Goal: Task Accomplishment & Management: Use online tool/utility

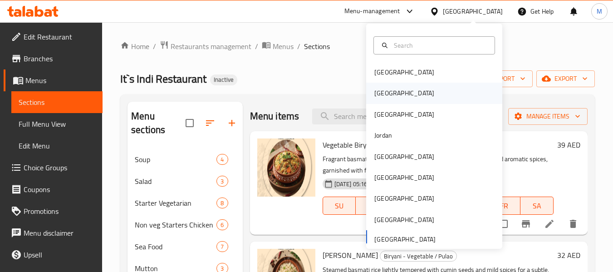
scroll to position [227, 0]
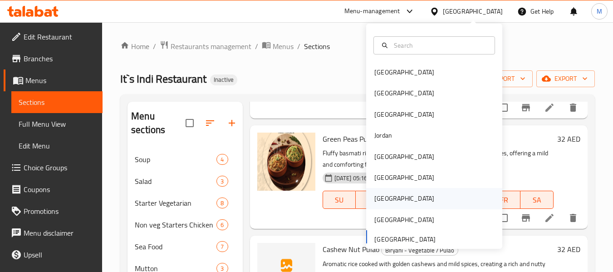
click at [387, 203] on div "[GEOGRAPHIC_DATA]" at bounding box center [404, 198] width 74 height 21
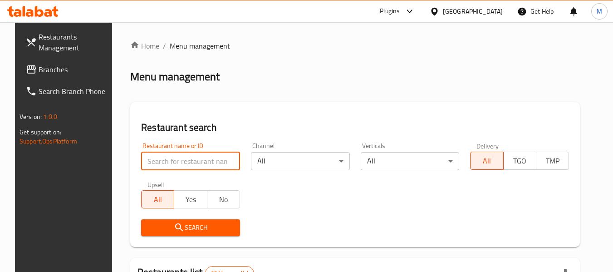
click at [208, 159] on input "search" at bounding box center [190, 161] width 99 height 18
paste input "SAVVA COFFEE HOUSE"
type input "SAVVA COFFEE HOUSE"
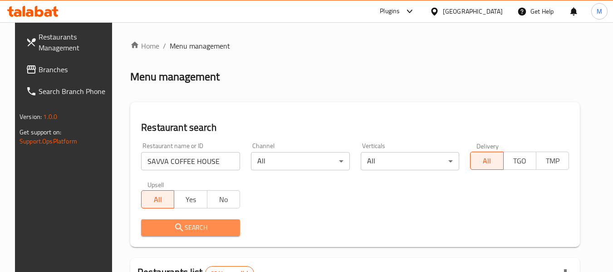
click at [183, 232] on span "Search" at bounding box center [190, 227] width 84 height 11
drag, startPoint x: 183, startPoint y: 232, endPoint x: 189, endPoint y: 228, distance: 6.9
click at [185, 231] on div at bounding box center [306, 136] width 613 height 272
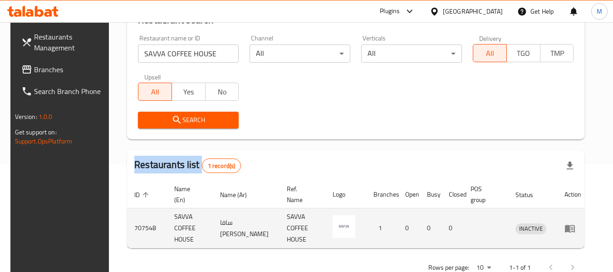
scroll to position [122, 0]
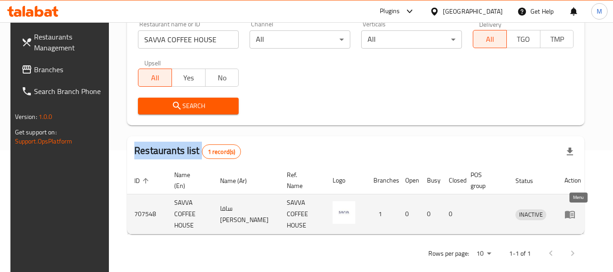
click at [573, 209] on icon "enhanced table" at bounding box center [570, 214] width 11 height 11
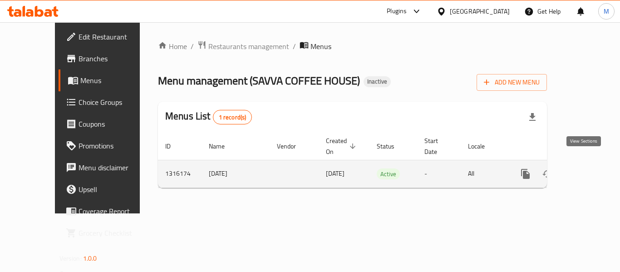
click at [586, 168] on icon "enhanced table" at bounding box center [591, 173] width 11 height 11
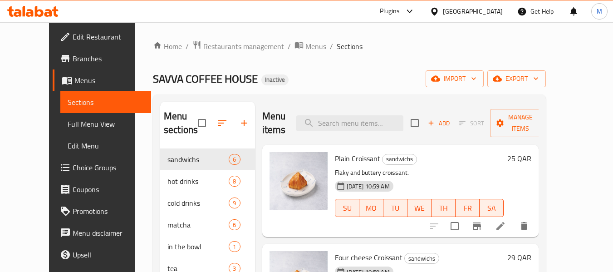
click at [68, 123] on span "Full Menu View" at bounding box center [106, 124] width 77 height 11
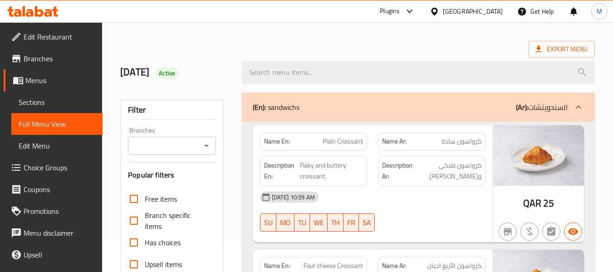
scroll to position [45, 0]
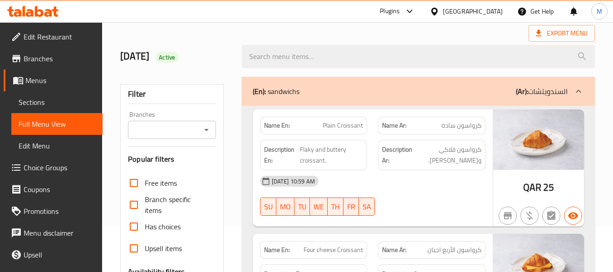
click at [279, 127] on strong "Name En:" at bounding box center [277, 126] width 26 height 10
copy strong "Name En:"
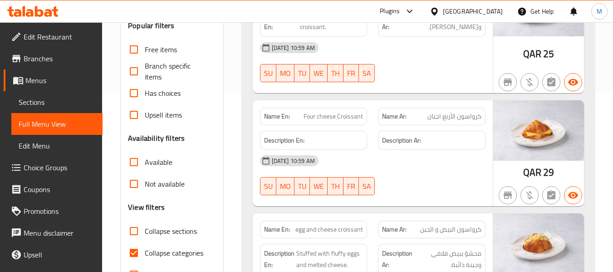
scroll to position [227, 0]
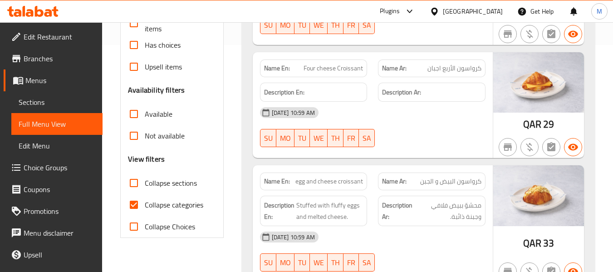
click at [184, 206] on span "Collapse categories" at bounding box center [174, 204] width 59 height 11
click at [145, 206] on input "Collapse categories" at bounding box center [134, 205] width 22 height 22
checkbox input "false"
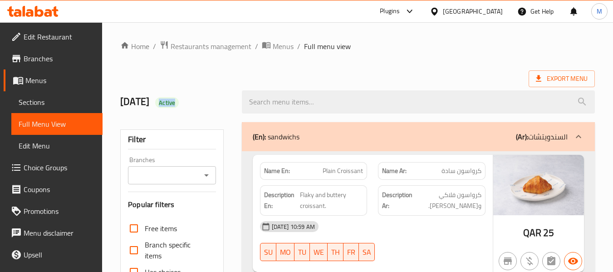
click at [438, 8] on icon at bounding box center [434, 11] width 6 height 8
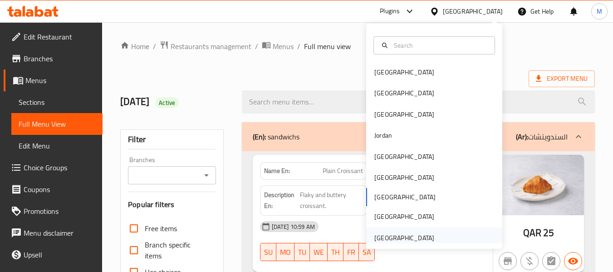
click at [378, 239] on div "[GEOGRAPHIC_DATA]" at bounding box center [405, 238] width 60 height 10
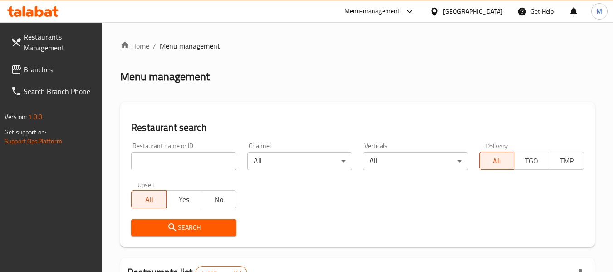
click at [172, 163] on input "search" at bounding box center [183, 161] width 105 height 18
paste input "Arabic Grills,"
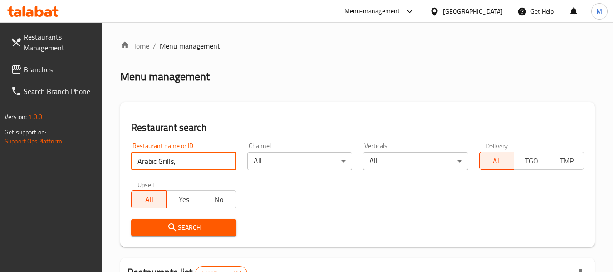
click button "Search" at bounding box center [183, 227] width 105 height 17
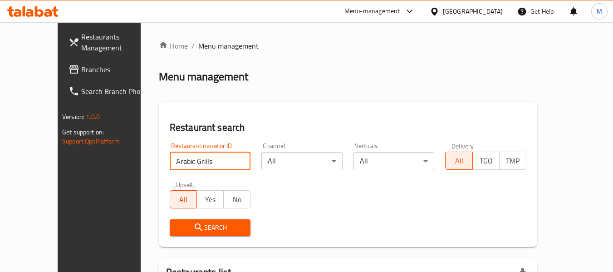
type input "Arabic Grills"
click button "Search" at bounding box center [210, 227] width 81 height 17
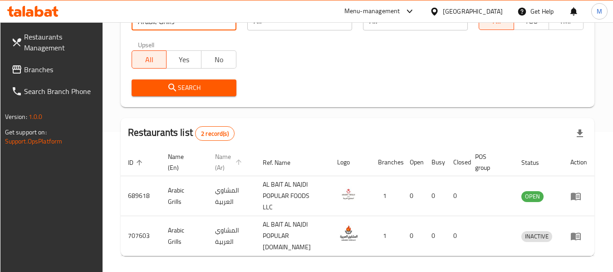
scroll to position [173, 0]
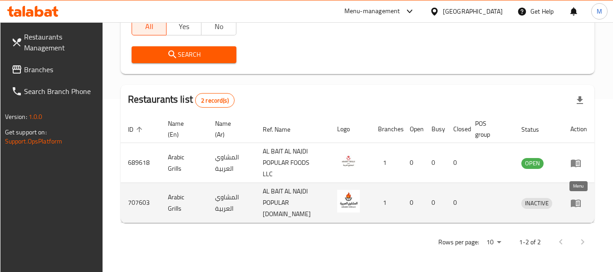
click at [576, 206] on icon "enhanced table" at bounding box center [576, 203] width 10 height 8
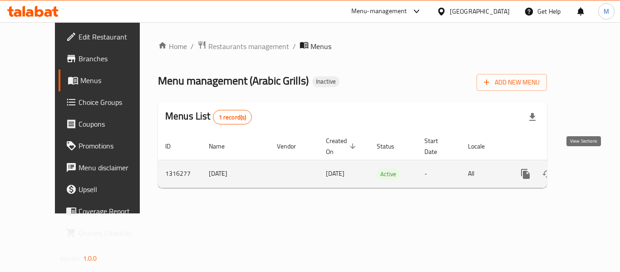
click at [587, 170] on icon "enhanced table" at bounding box center [591, 174] width 8 height 8
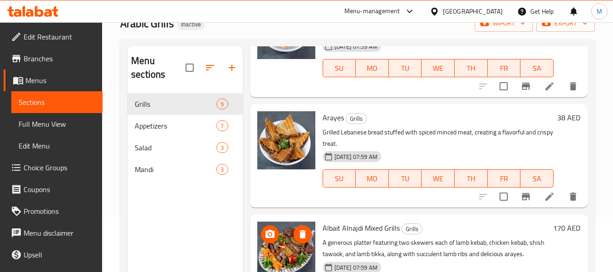
scroll to position [127, 0]
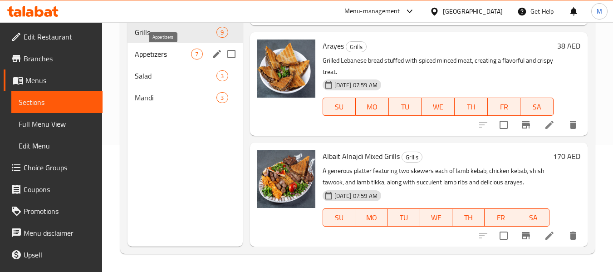
click at [163, 58] on span "Appetizers" at bounding box center [163, 54] width 56 height 11
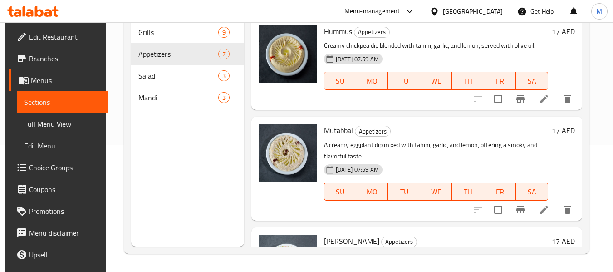
scroll to position [36, 0]
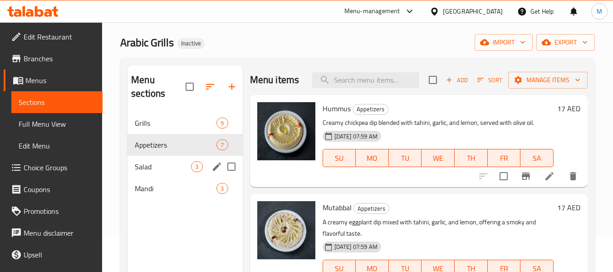
click at [163, 162] on span "Salad" at bounding box center [163, 166] width 56 height 11
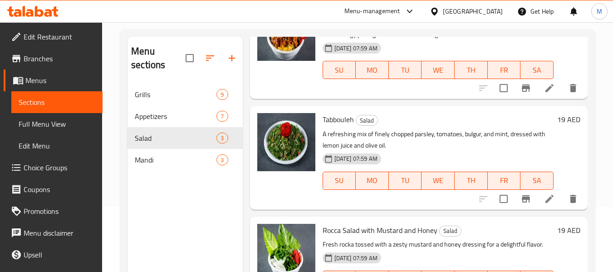
scroll to position [127, 0]
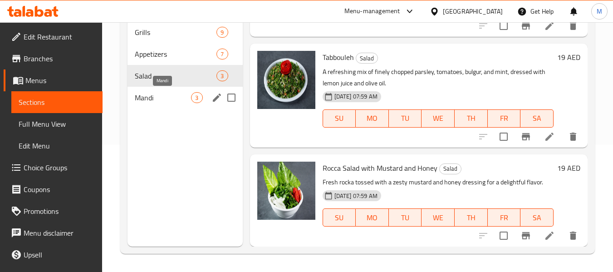
click at [164, 97] on span "Mandi" at bounding box center [163, 97] width 56 height 11
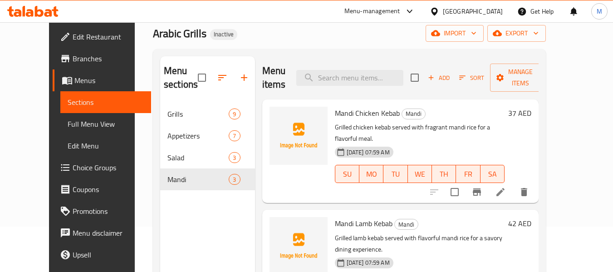
scroll to position [36, 0]
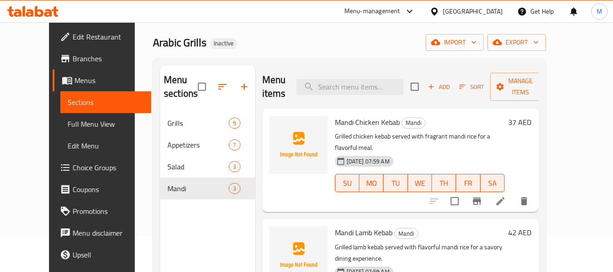
click at [73, 39] on span "Edit Restaurant" at bounding box center [109, 36] width 72 height 11
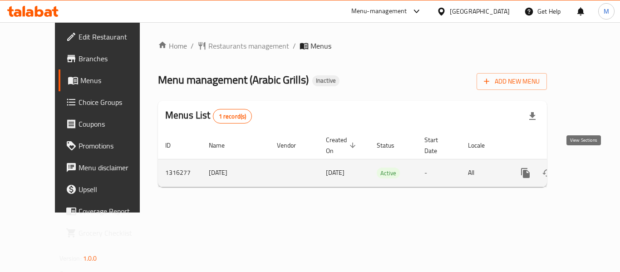
click at [587, 168] on icon "enhanced table" at bounding box center [591, 173] width 11 height 11
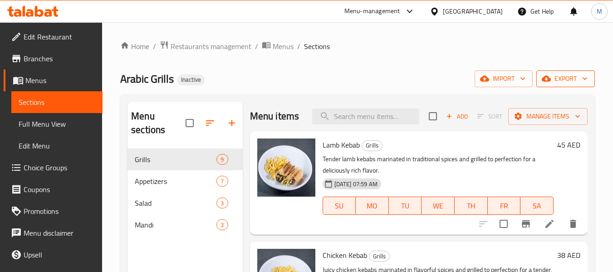
click at [577, 81] on span "export" at bounding box center [566, 78] width 44 height 11
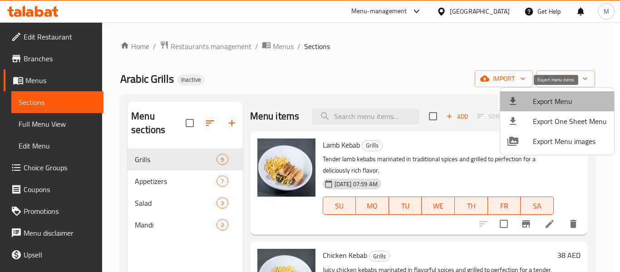
click at [558, 101] on span "Export Menu" at bounding box center [570, 101] width 74 height 11
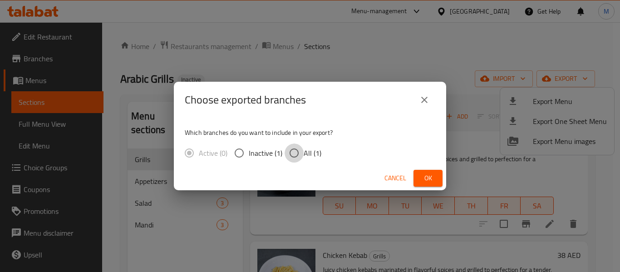
drag, startPoint x: 298, startPoint y: 144, endPoint x: 384, endPoint y: 175, distance: 91.5
click at [298, 145] on input "All (1)" at bounding box center [294, 152] width 19 height 19
radio input "true"
click at [431, 174] on span "Ok" at bounding box center [428, 178] width 15 height 11
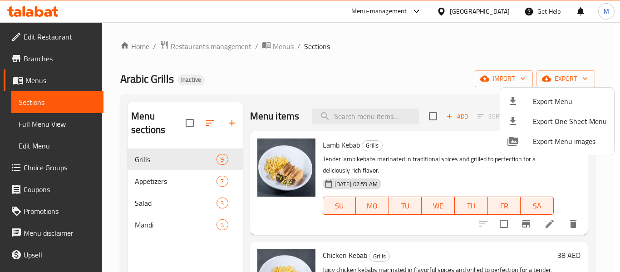
click at [468, 14] on div at bounding box center [310, 136] width 620 height 272
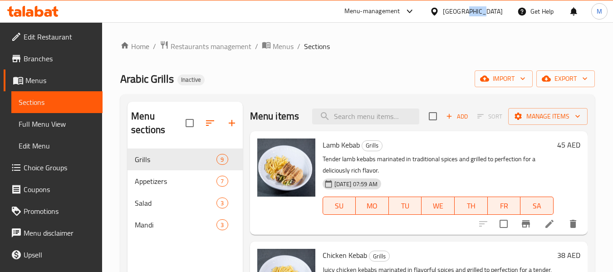
click at [468, 14] on div "[GEOGRAPHIC_DATA]" at bounding box center [473, 11] width 60 height 10
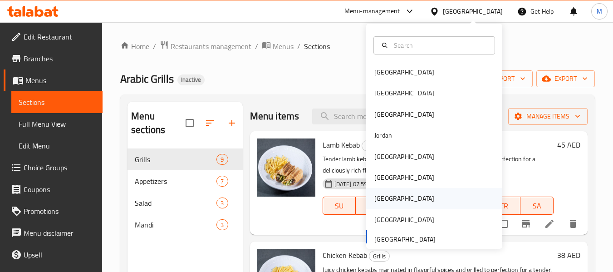
click at [387, 197] on div "[GEOGRAPHIC_DATA]" at bounding box center [404, 198] width 74 height 21
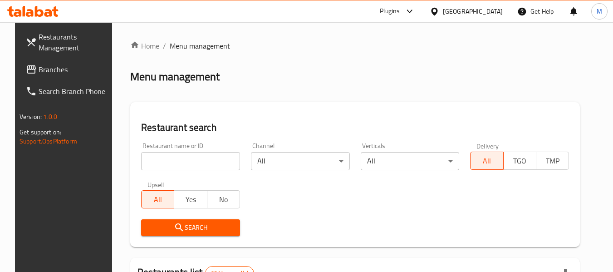
click at [201, 164] on input "search" at bounding box center [190, 161] width 99 height 18
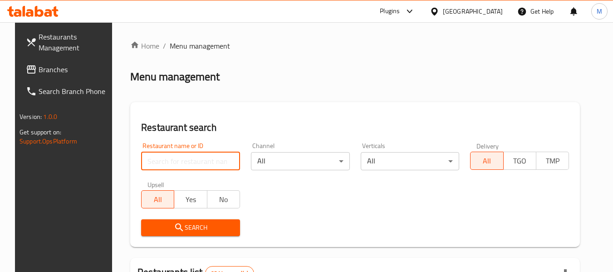
paste input "Cupcakes"
type input "Cupcakes"
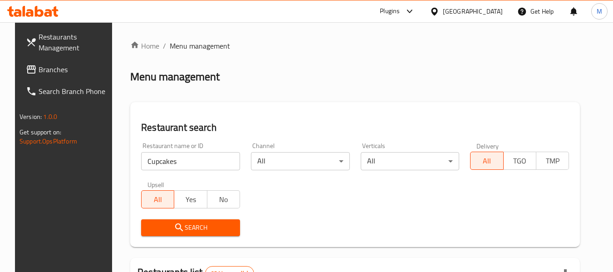
click at [201, 227] on span "Search" at bounding box center [190, 227] width 84 height 11
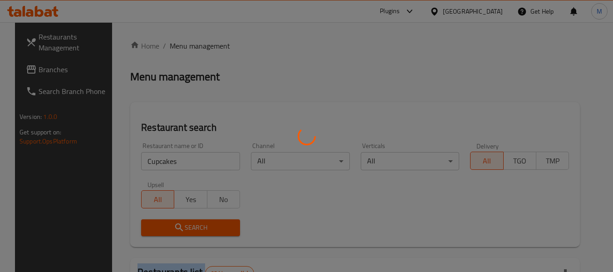
drag, startPoint x: 204, startPoint y: 212, endPoint x: 370, endPoint y: 178, distance: 169.6
click at [202, 227] on div at bounding box center [306, 136] width 613 height 272
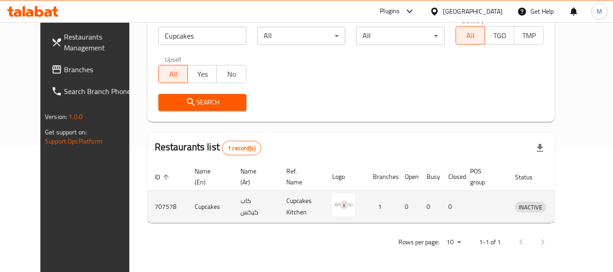
click at [579, 212] on td "enhanced table" at bounding box center [572, 207] width 31 height 32
click at [575, 210] on icon "enhanced table" at bounding box center [570, 207] width 10 height 8
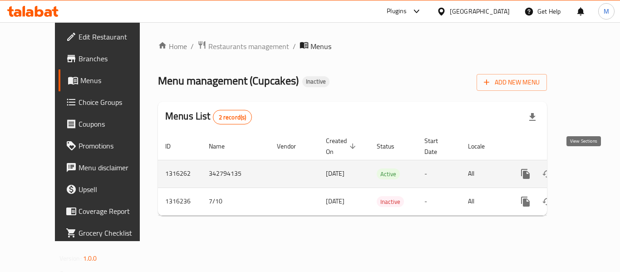
click at [584, 163] on link "enhanced table" at bounding box center [591, 174] width 22 height 22
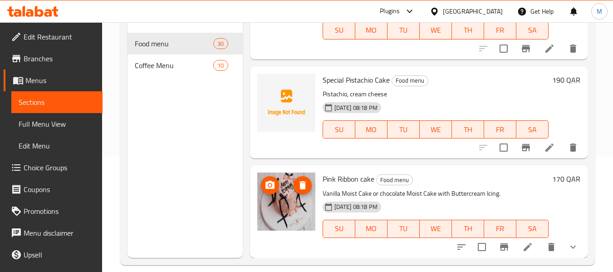
scroll to position [127, 0]
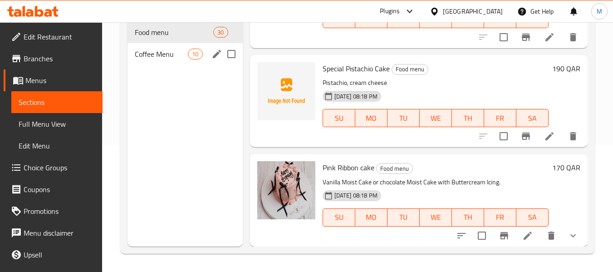
click at [177, 61] on div "Coffee Menu 10" at bounding box center [185, 54] width 115 height 22
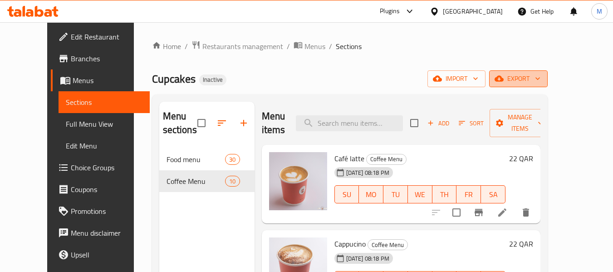
click at [541, 76] on span "export" at bounding box center [519, 78] width 44 height 11
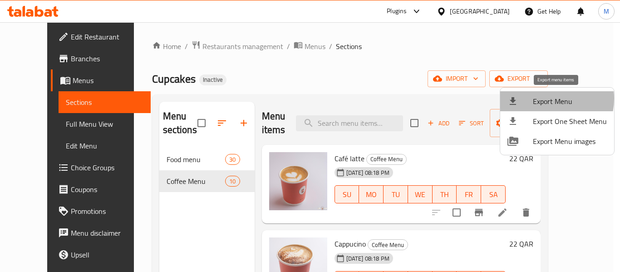
click at [542, 99] on span "Export Menu" at bounding box center [570, 101] width 74 height 11
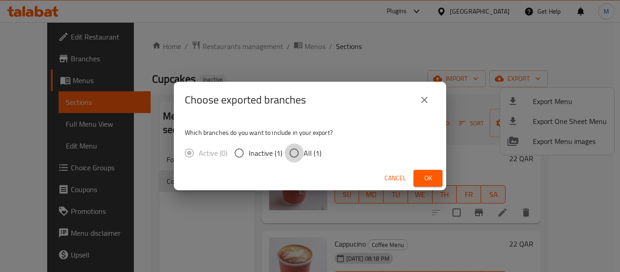
click at [301, 160] on input "All (1)" at bounding box center [294, 152] width 19 height 19
radio input "true"
drag, startPoint x: 427, startPoint y: 179, endPoint x: 254, endPoint y: 11, distance: 241.1
click at [411, 173] on div "Cancel Ok" at bounding box center [310, 178] width 272 height 24
click at [428, 183] on span "Ok" at bounding box center [428, 178] width 15 height 11
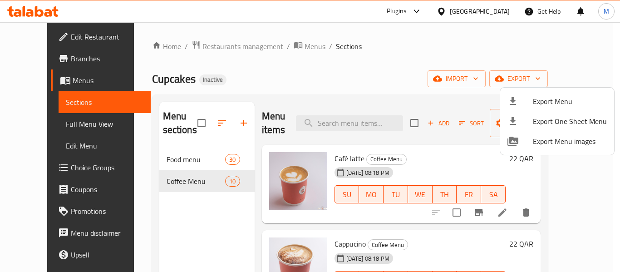
click at [184, 56] on div at bounding box center [310, 136] width 620 height 272
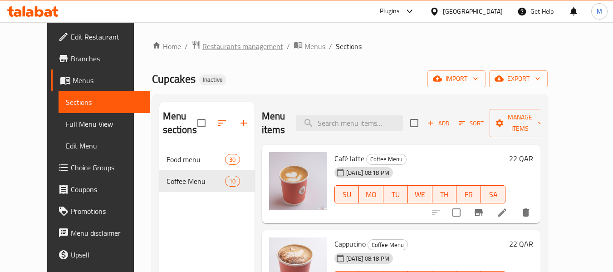
click at [203, 50] on span "Restaurants management" at bounding box center [243, 46] width 81 height 11
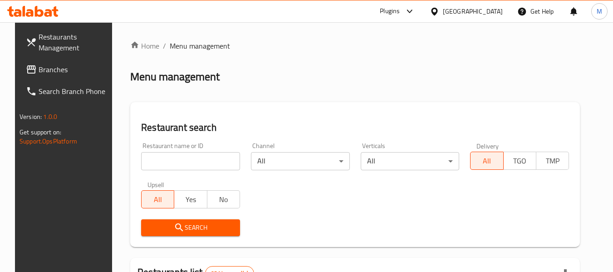
click at [493, 15] on div "[GEOGRAPHIC_DATA]" at bounding box center [473, 11] width 60 height 10
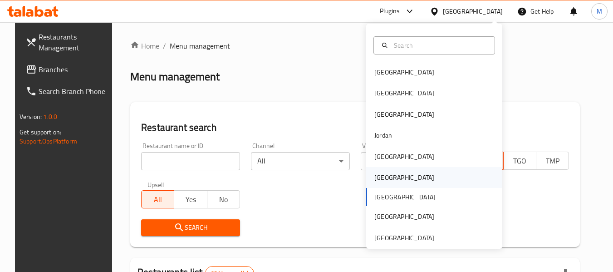
click at [396, 177] on div "[GEOGRAPHIC_DATA]" at bounding box center [434, 177] width 136 height 21
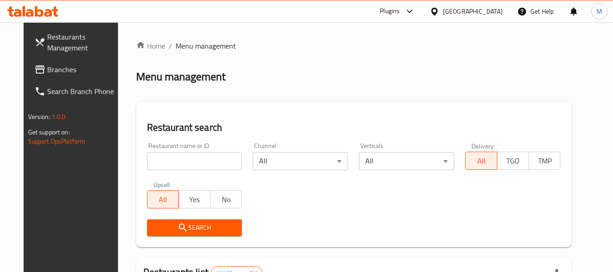
click at [171, 159] on input "search" at bounding box center [194, 161] width 95 height 18
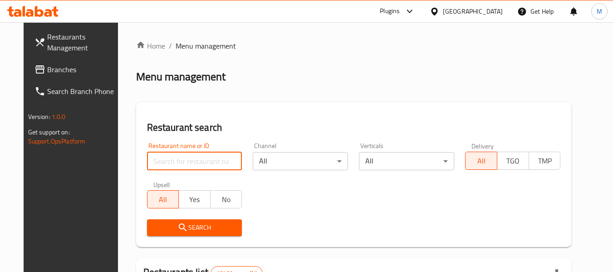
paste input "BIYYUS CAFE"
type input "BIYYUS CAFE"
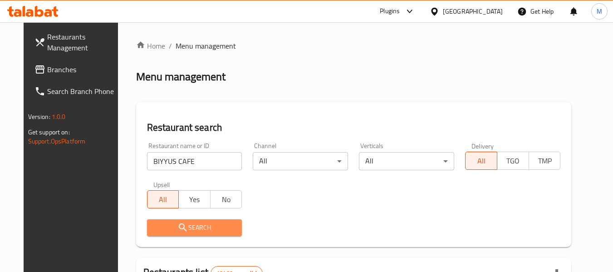
click at [197, 228] on span "Search" at bounding box center [194, 227] width 81 height 11
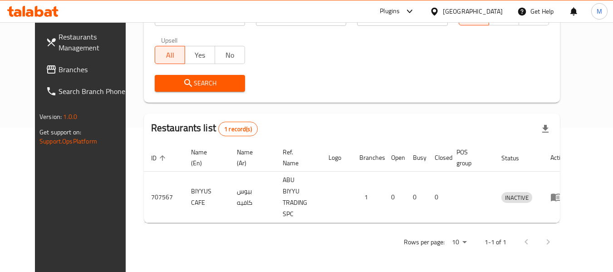
scroll to position [125, 0]
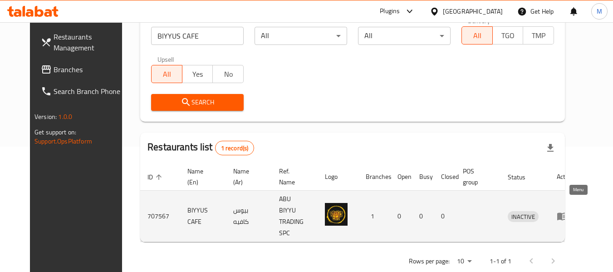
click at [568, 213] on icon "enhanced table" at bounding box center [563, 217] width 10 height 8
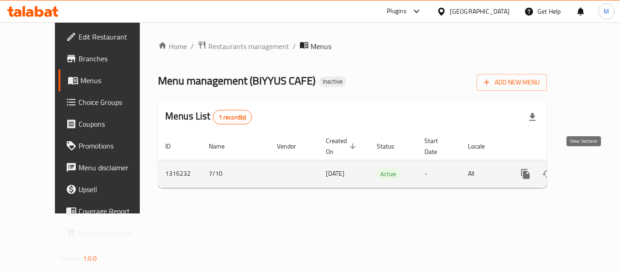
click at [586, 168] on icon "enhanced table" at bounding box center [591, 173] width 11 height 11
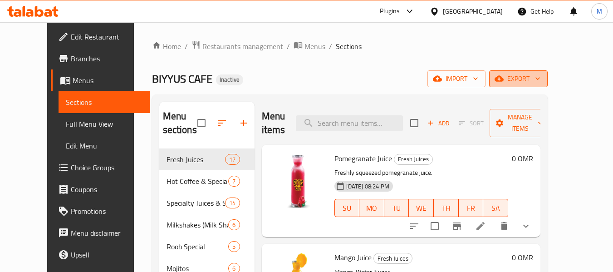
click at [548, 78] on button "export" at bounding box center [518, 78] width 59 height 17
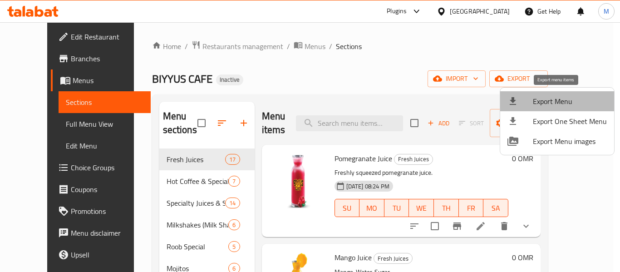
click at [579, 99] on span "Export Menu" at bounding box center [570, 101] width 74 height 11
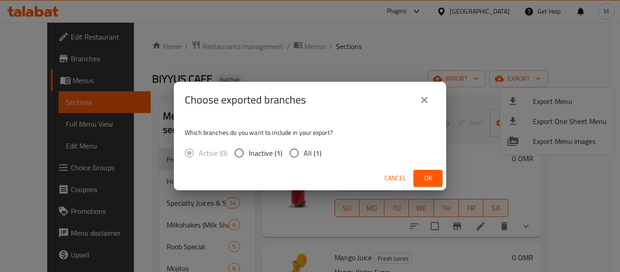
drag, startPoint x: 308, startPoint y: 152, endPoint x: 337, endPoint y: 158, distance: 29.7
click at [309, 152] on span "All (1)" at bounding box center [313, 153] width 18 height 11
click at [304, 152] on input "All (1)" at bounding box center [294, 152] width 19 height 19
radio input "true"
click at [424, 175] on span "Ok" at bounding box center [428, 178] width 15 height 11
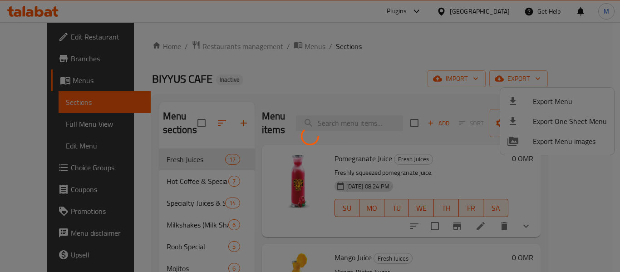
click at [377, 85] on div at bounding box center [310, 136] width 620 height 272
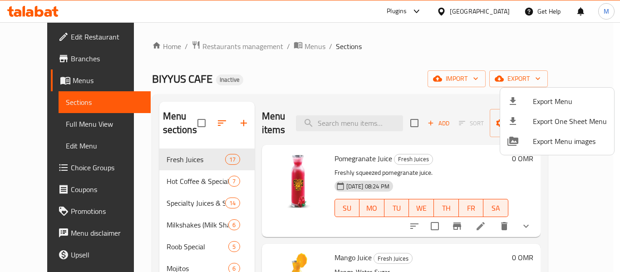
click at [379, 83] on div at bounding box center [310, 136] width 620 height 272
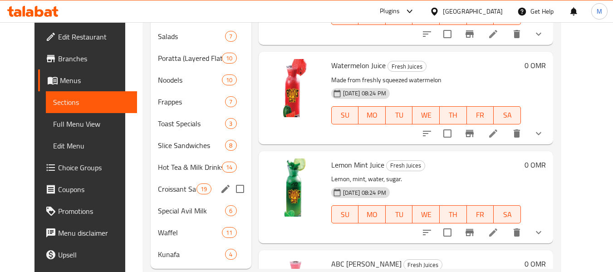
scroll to position [690, 0]
